Goal: Communication & Community: Connect with others

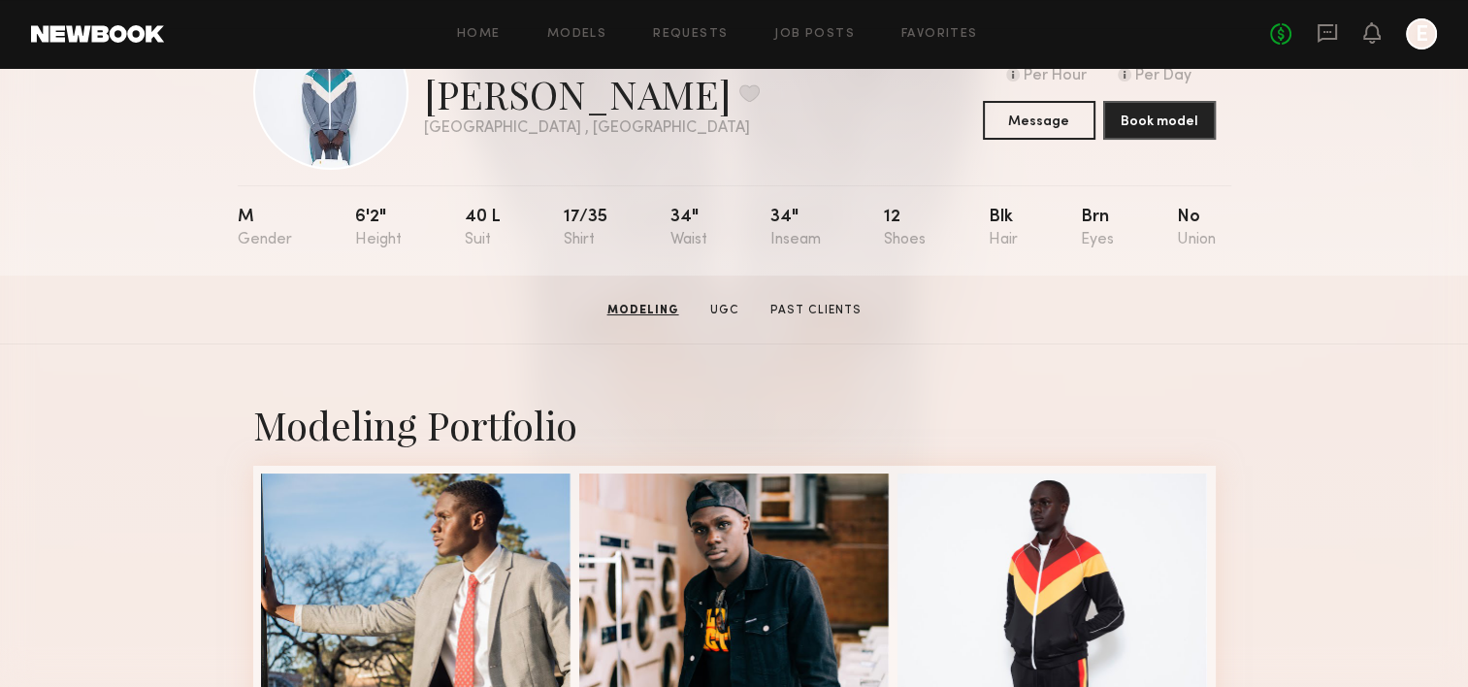
scroll to position [97, 0]
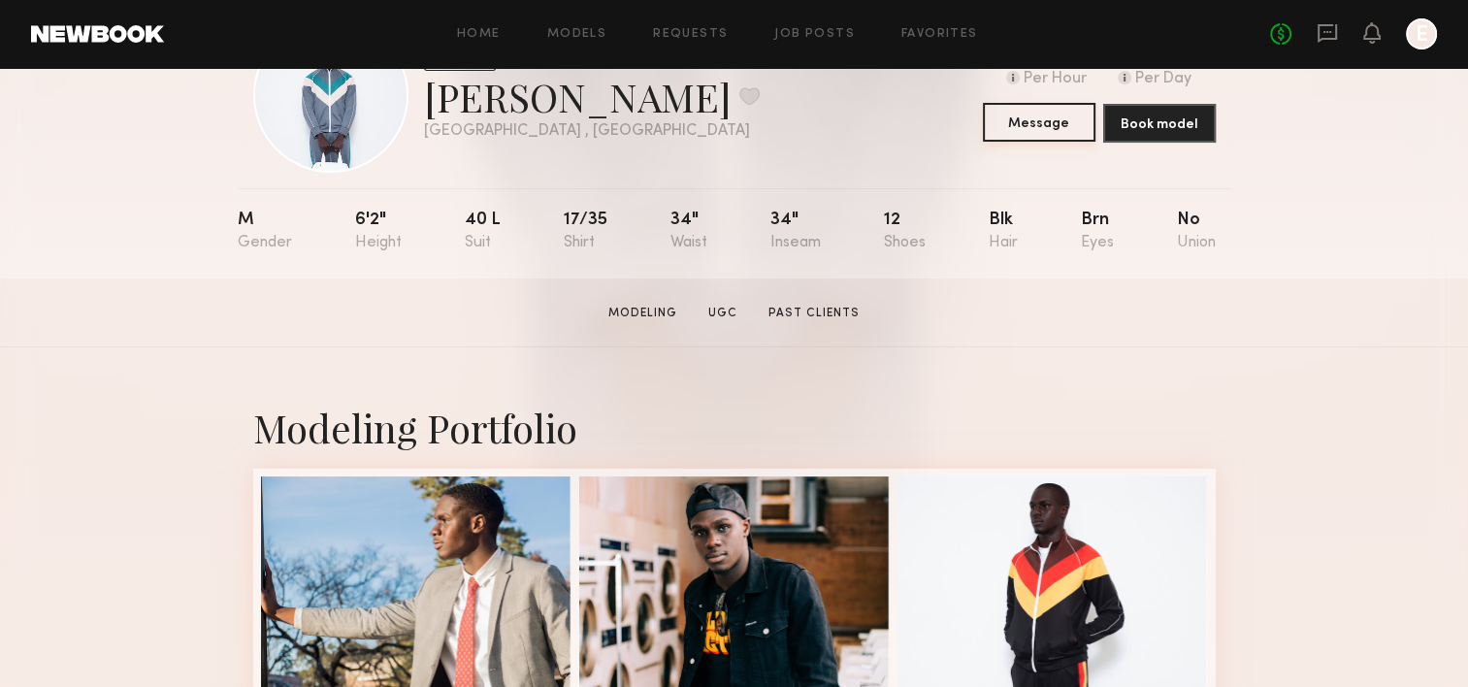
click at [1034, 120] on button "Message" at bounding box center [1039, 122] width 113 height 39
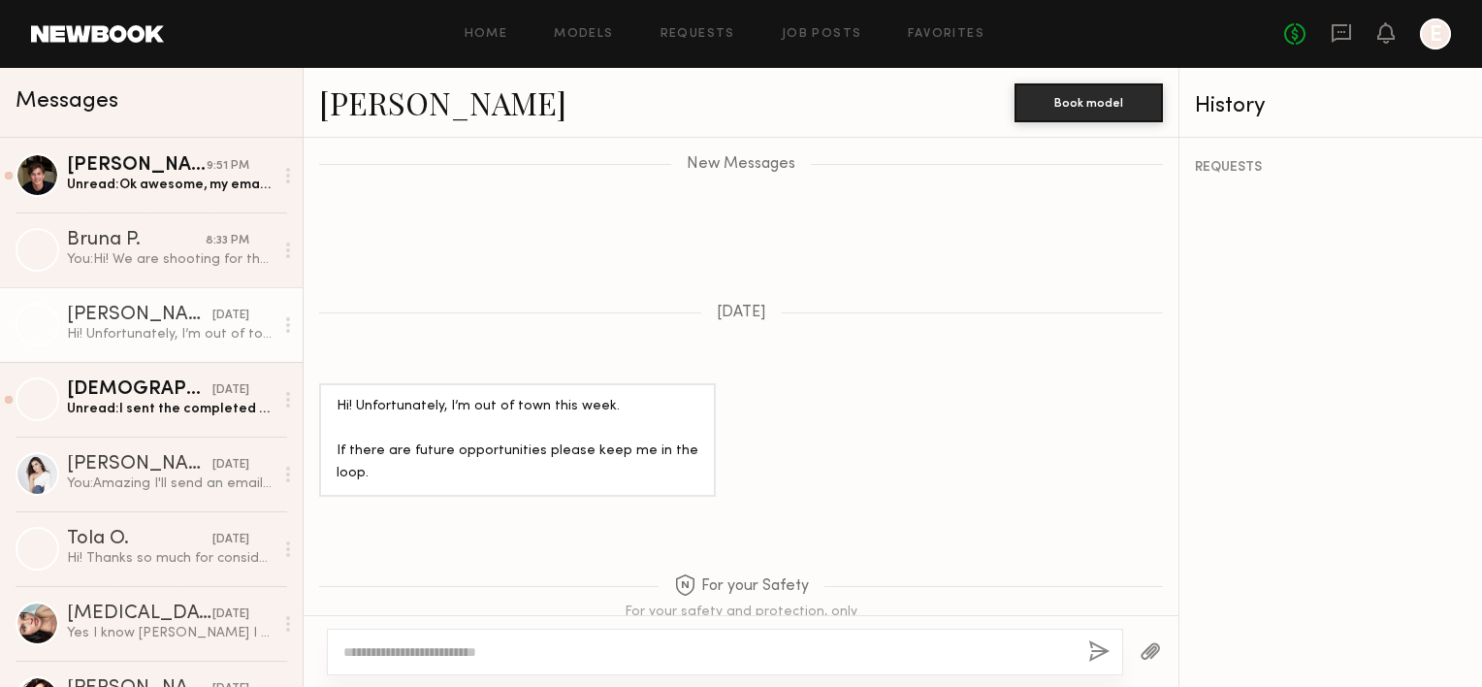
scroll to position [977, 0]
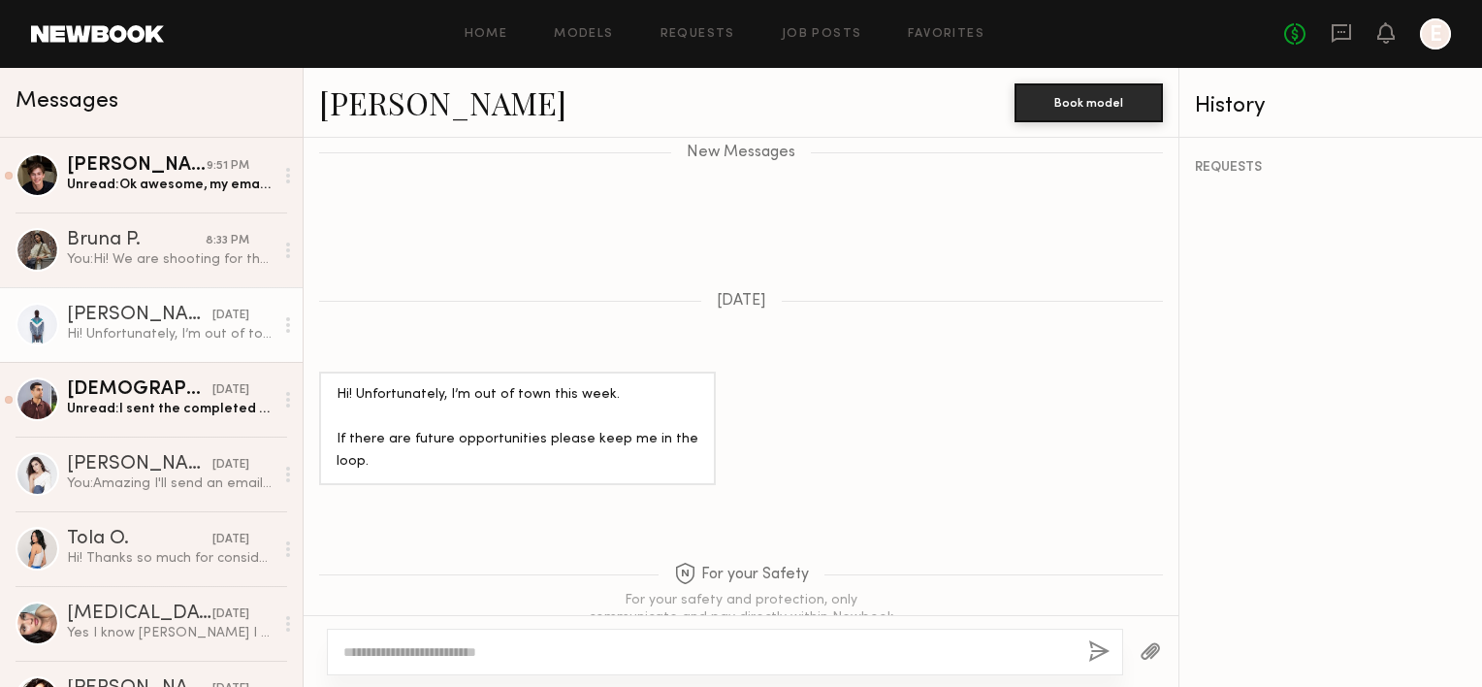
click at [413, 643] on textarea at bounding box center [708, 651] width 730 height 19
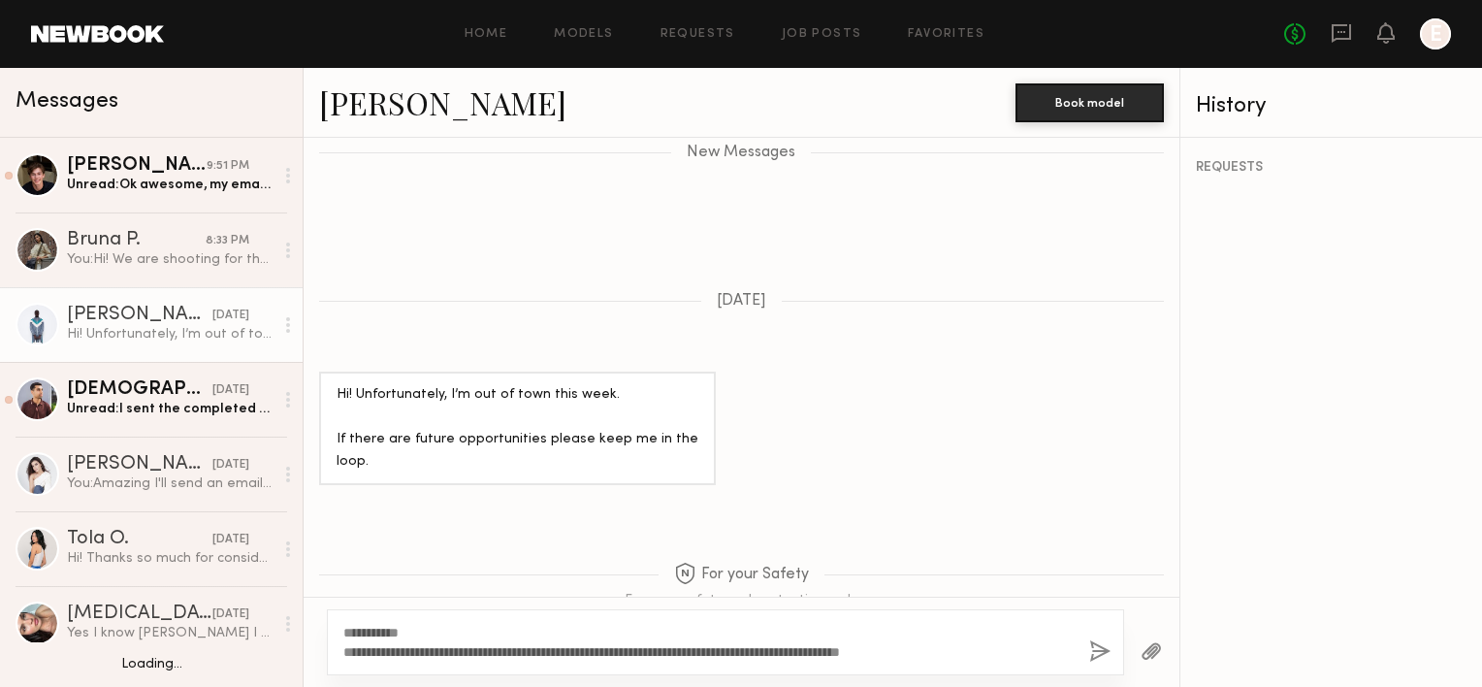
scroll to position [194, 0]
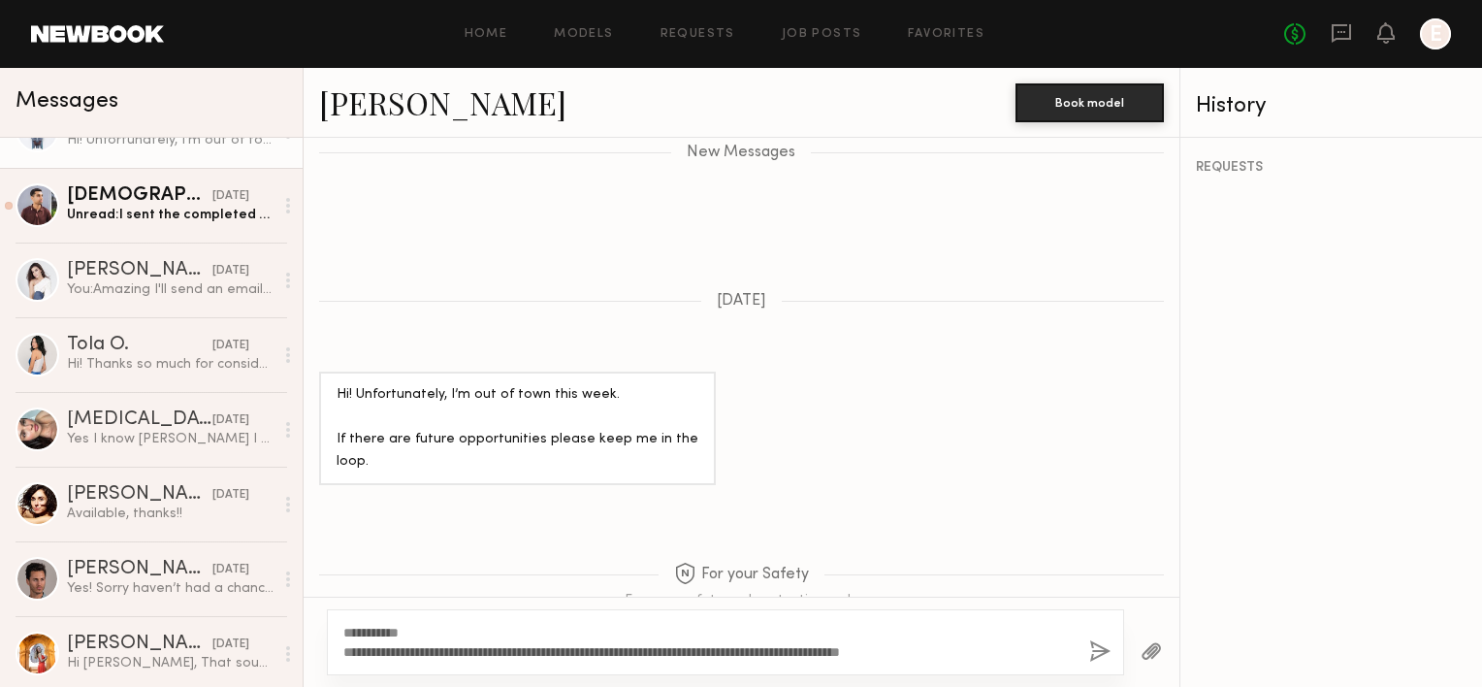
type textarea "**********"
click at [1093, 648] on button "button" at bounding box center [1099, 652] width 21 height 24
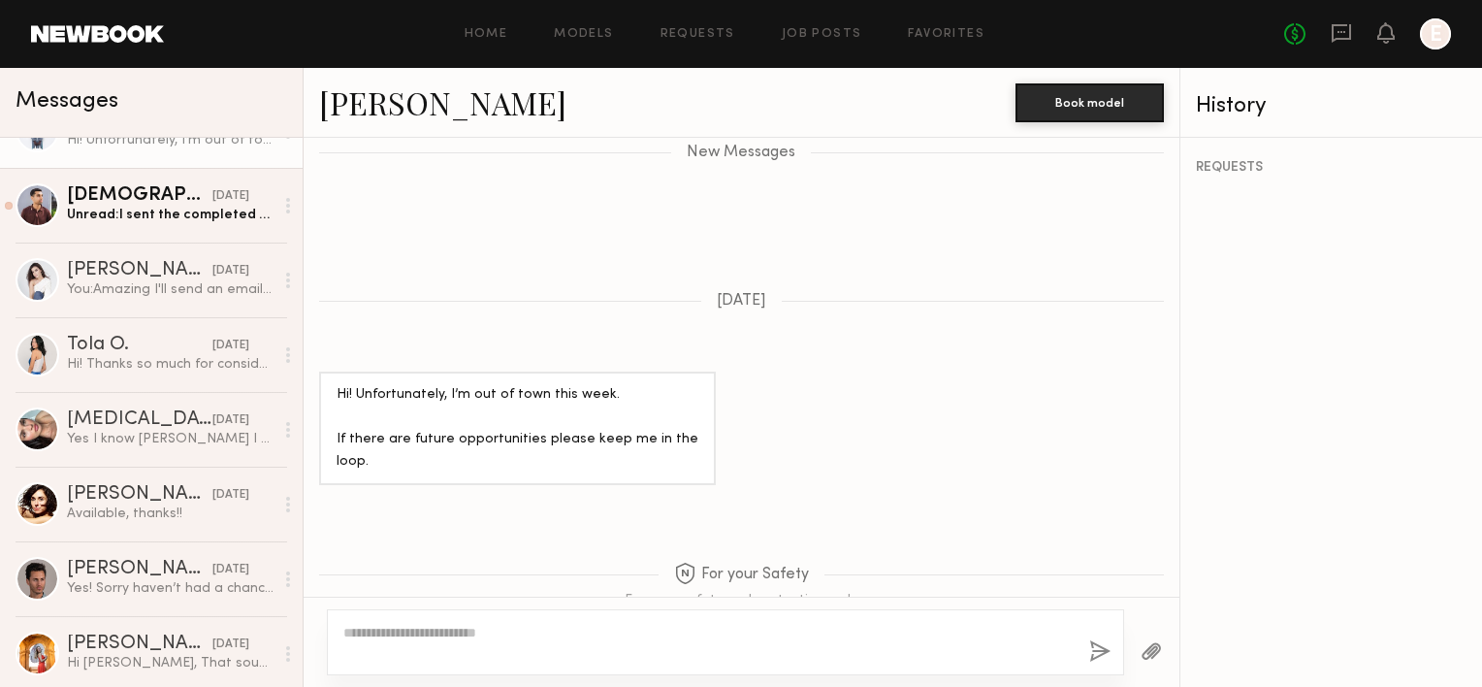
scroll to position [44, 0]
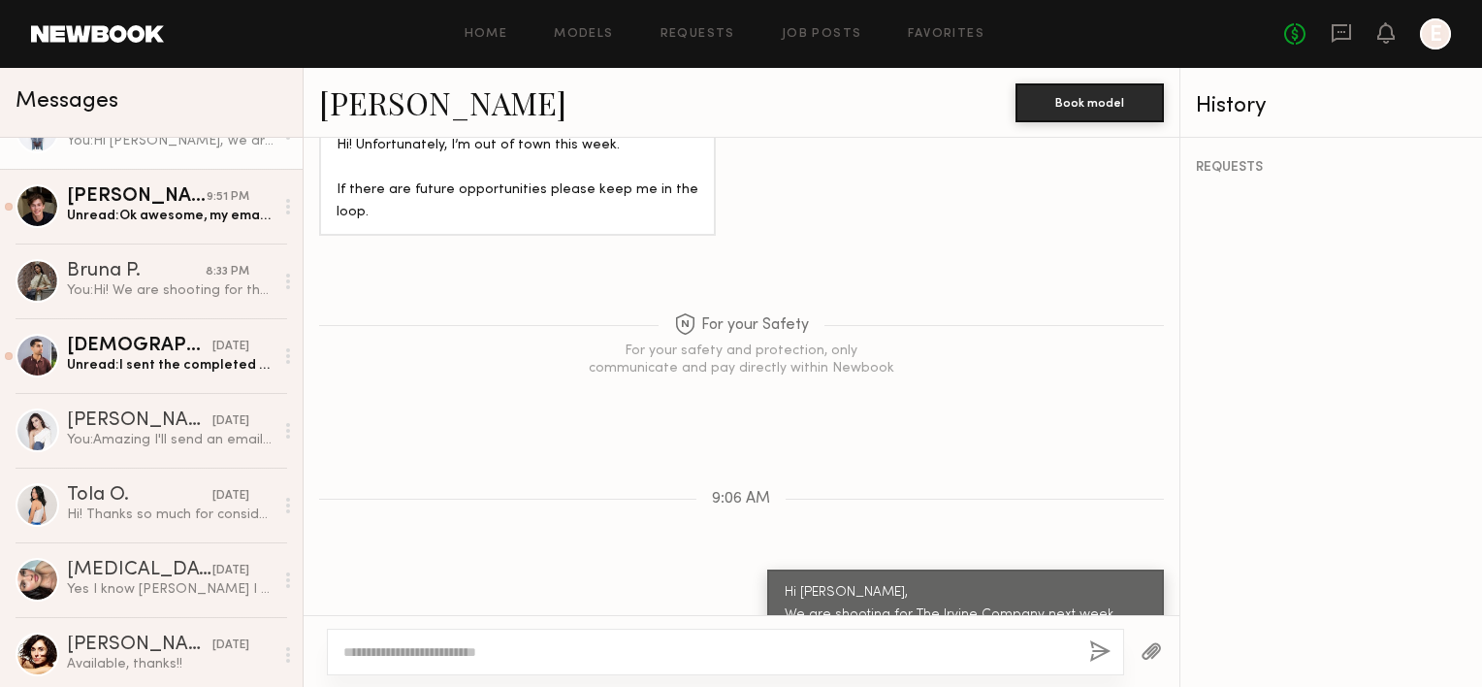
click at [896, 624] on div at bounding box center [742, 651] width 876 height 72
click at [885, 651] on textarea at bounding box center [708, 651] width 730 height 19
type textarea "*"
type textarea "**********"
click at [1098, 656] on button "button" at bounding box center [1099, 652] width 21 height 24
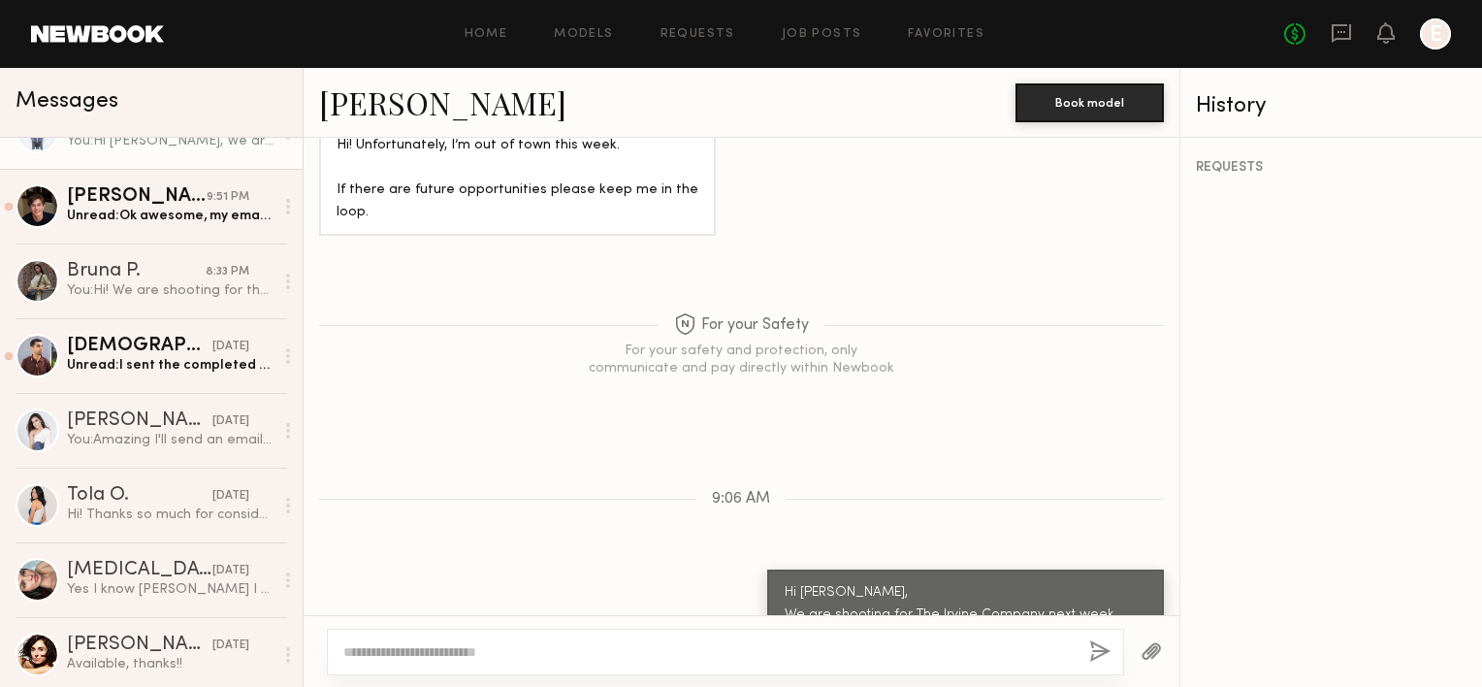
scroll to position [1357, 0]
